Goal: Task Accomplishment & Management: Manage account settings

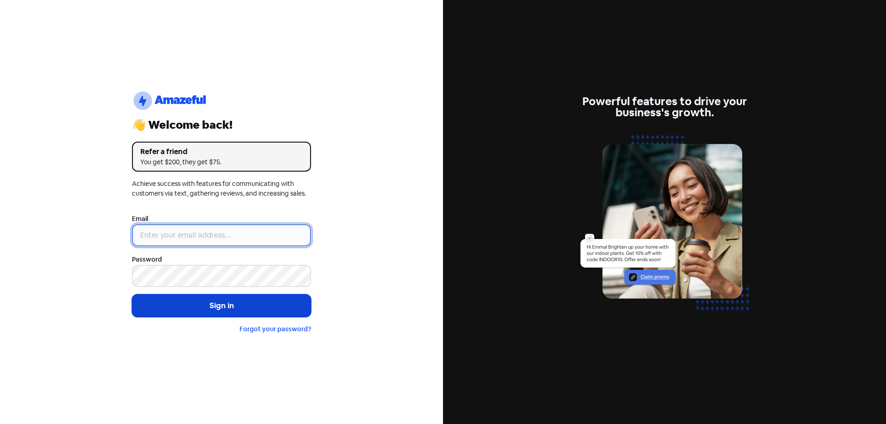
type input "[EMAIL_ADDRESS][DOMAIN_NAME]"
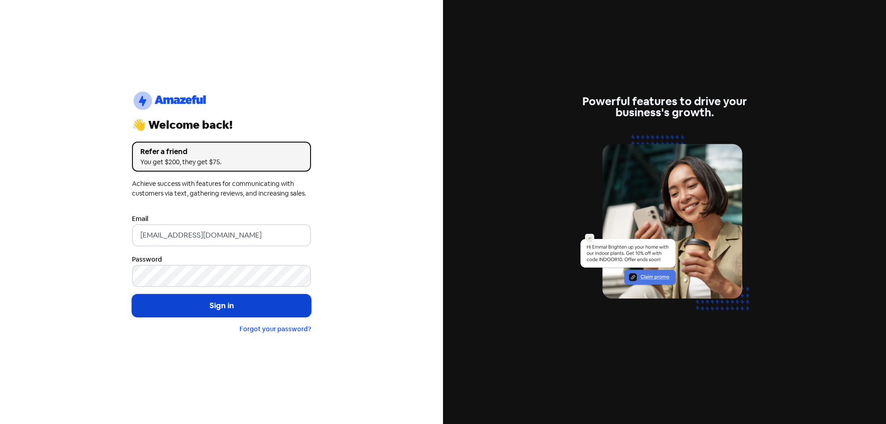
click at [204, 307] on button "Sign in" at bounding box center [221, 305] width 179 height 23
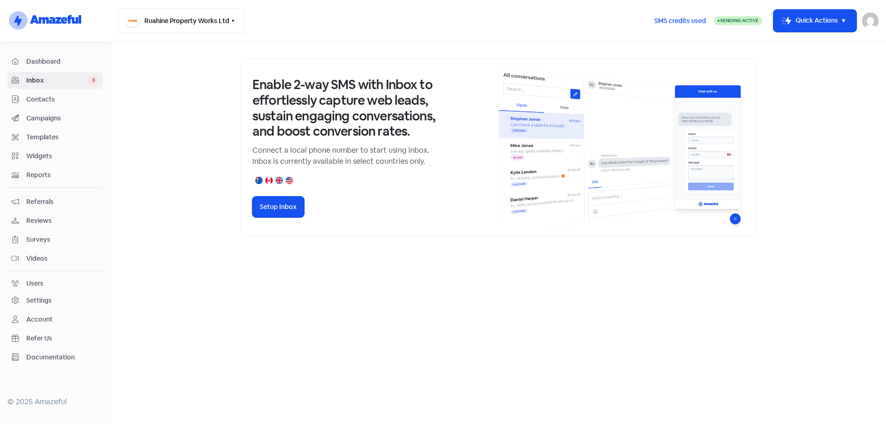
click at [227, 17] on button "Ruahine Property Works Ltd" at bounding box center [181, 20] width 126 height 25
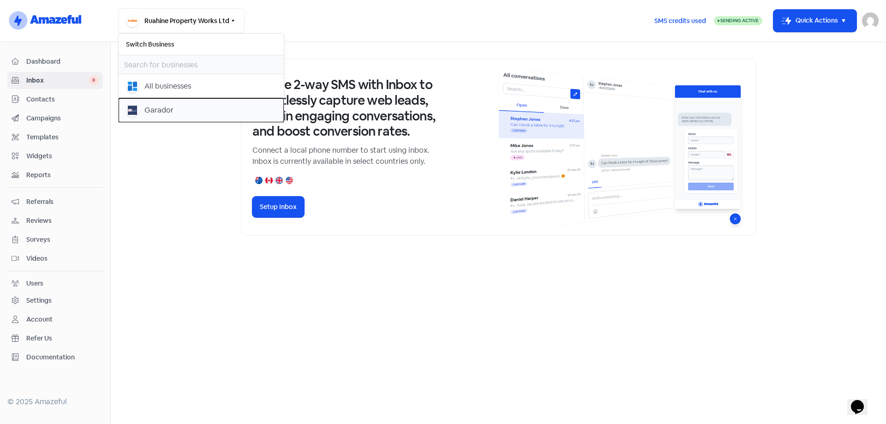
click at [152, 104] on div "Garador" at bounding box center [201, 110] width 150 height 13
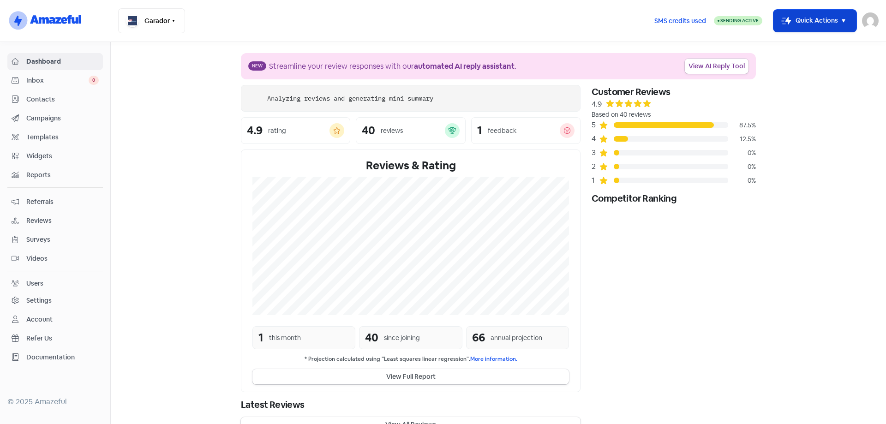
click at [848, 17] on button "Icon For Thunder-move Quick Actions" at bounding box center [814, 21] width 83 height 22
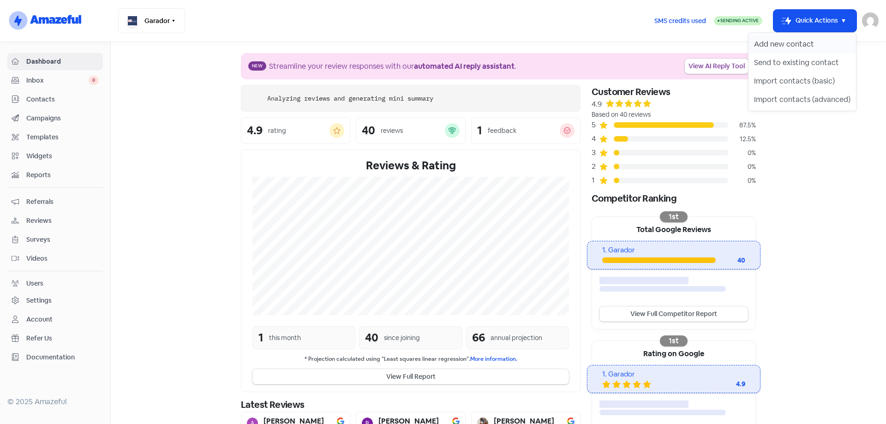
click at [807, 44] on button "Add new contact" at bounding box center [801, 44] width 107 height 18
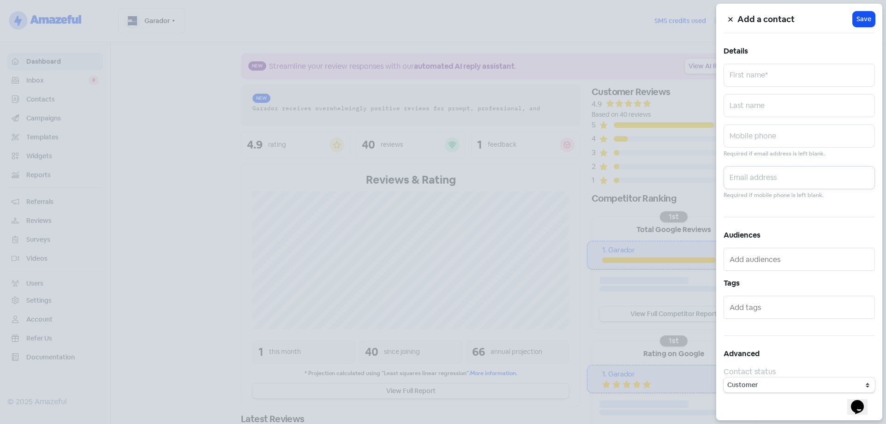
click at [778, 183] on input "text" at bounding box center [798, 177] width 151 height 23
paste input "[PERSON_NAME][EMAIL_ADDRESS][PERSON_NAME][DOMAIN_NAME]"
type input "[PERSON_NAME][EMAIL_ADDRESS][PERSON_NAME][DOMAIN_NAME]"
click at [777, 71] on input "text" at bounding box center [798, 75] width 151 height 23
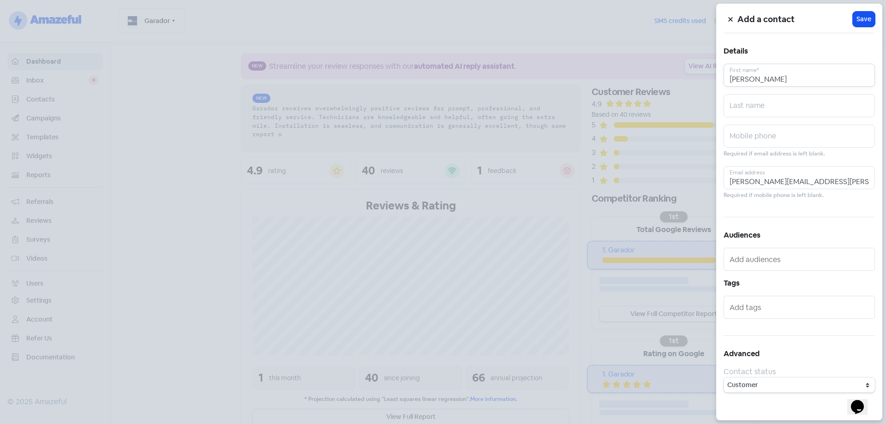
type input "[PERSON_NAME]"
type input "Deans"
click at [868, 16] on span "Save" at bounding box center [863, 19] width 15 height 10
